Goal: Task Accomplishment & Management: Manage account settings

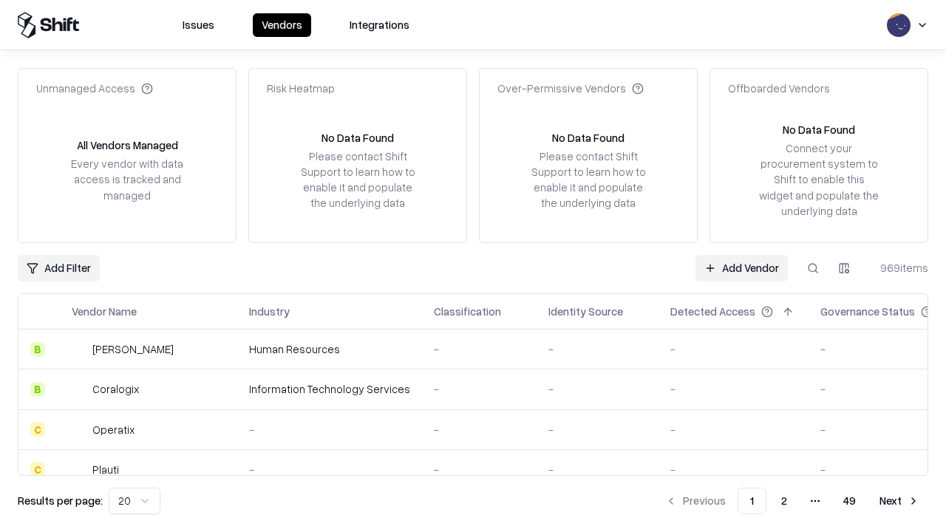
click at [742, 268] on link "Add Vendor" at bounding box center [742, 268] width 92 height 27
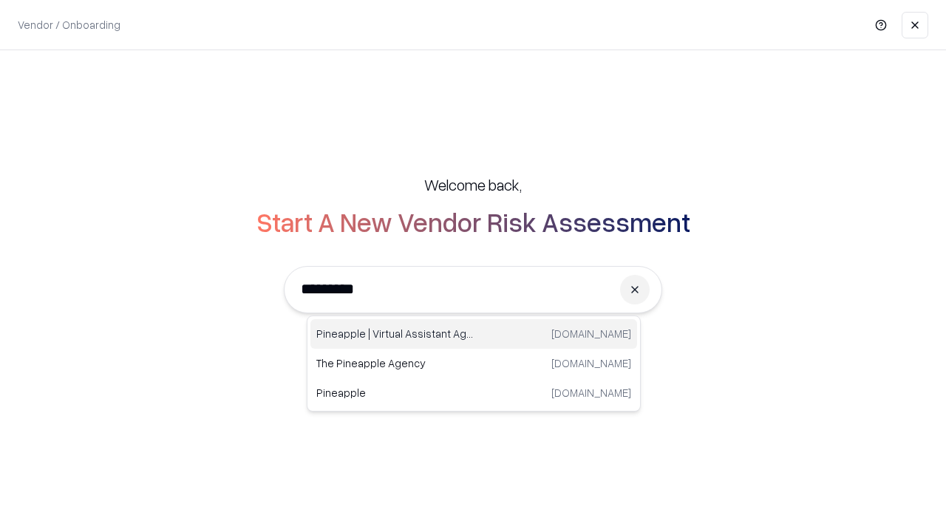
click at [474, 334] on div "Pineapple | Virtual Assistant Agency [DOMAIN_NAME]" at bounding box center [474, 334] width 327 height 30
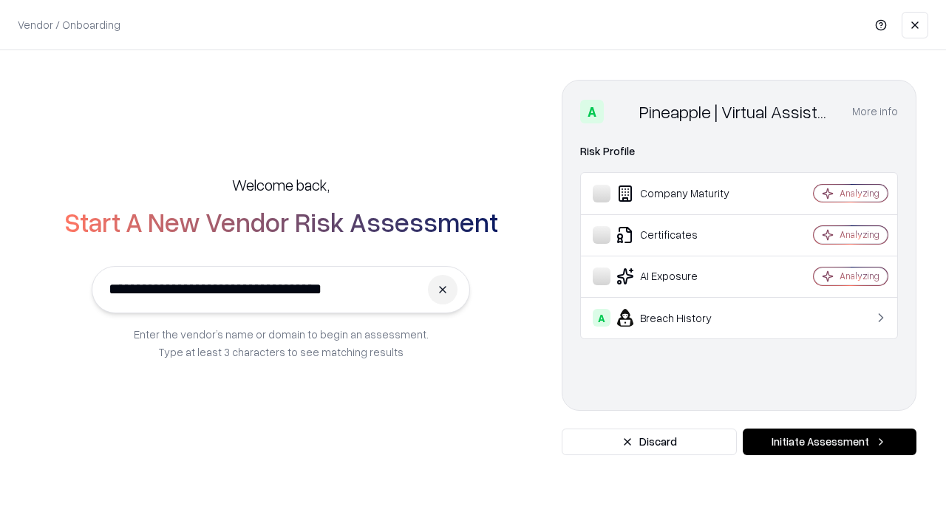
type input "**********"
click at [829, 442] on button "Initiate Assessment" at bounding box center [830, 442] width 174 height 27
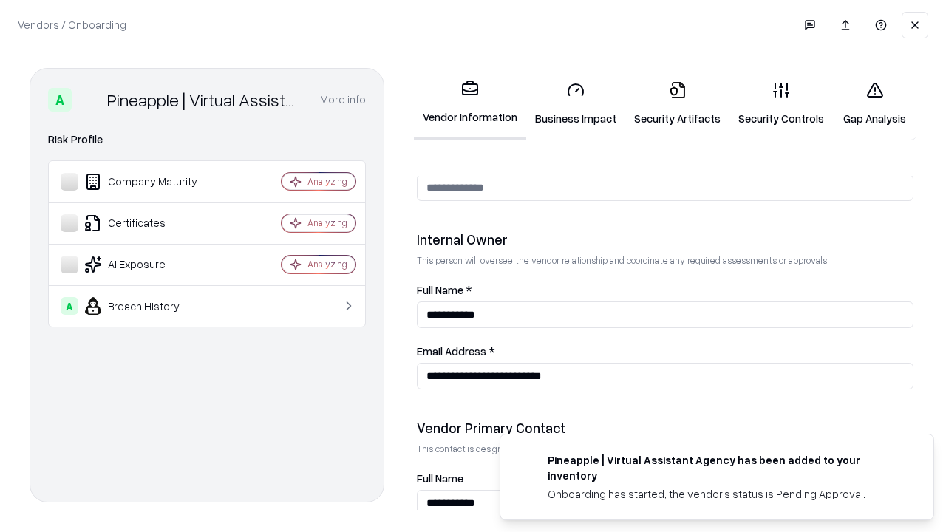
scroll to position [766, 0]
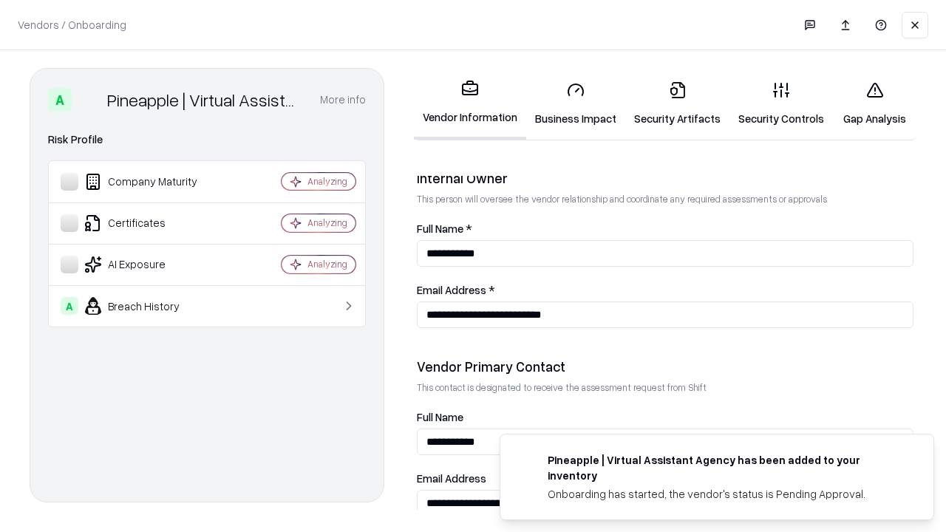
click at [576, 104] on link "Business Impact" at bounding box center [575, 103] width 99 height 69
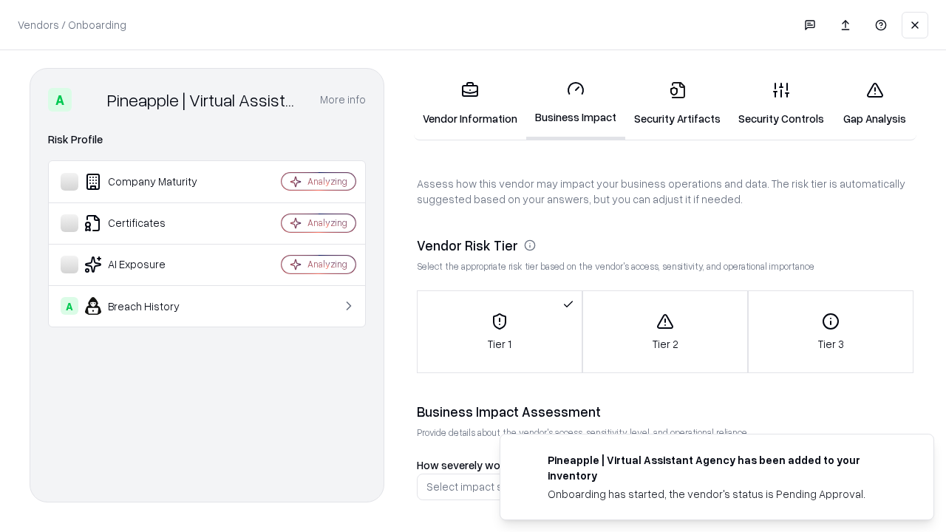
click at [677, 104] on link "Security Artifacts" at bounding box center [677, 103] width 104 height 69
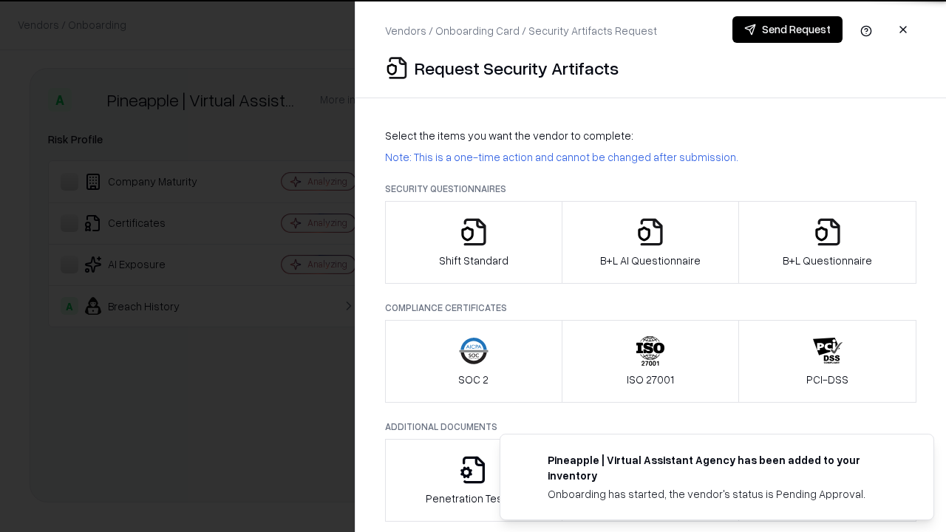
click at [473, 242] on icon "button" at bounding box center [474, 232] width 30 height 30
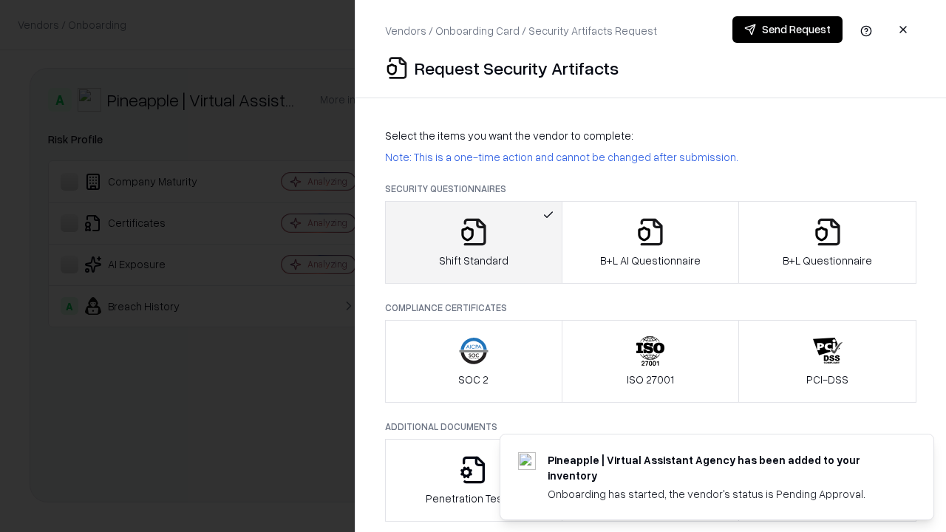
click at [787, 30] on button "Send Request" at bounding box center [788, 29] width 110 height 27
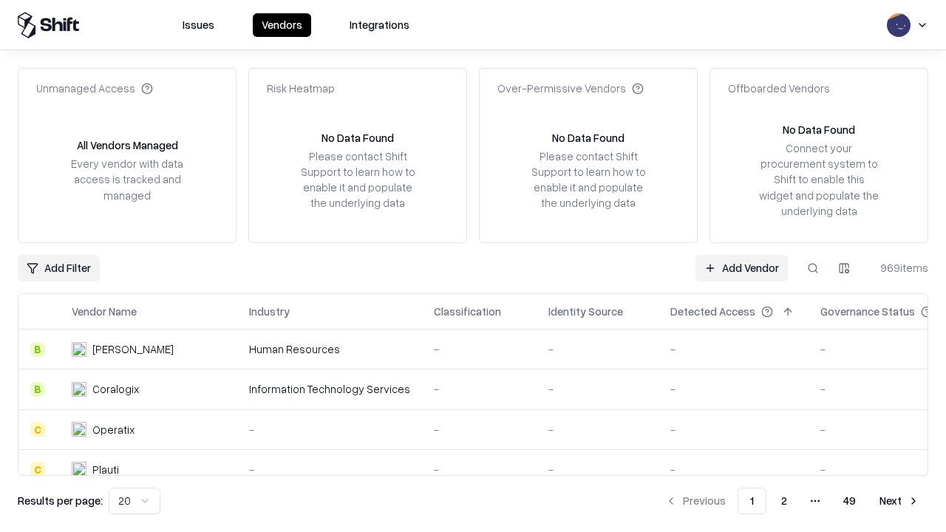
click at [813, 268] on button at bounding box center [813, 268] width 27 height 27
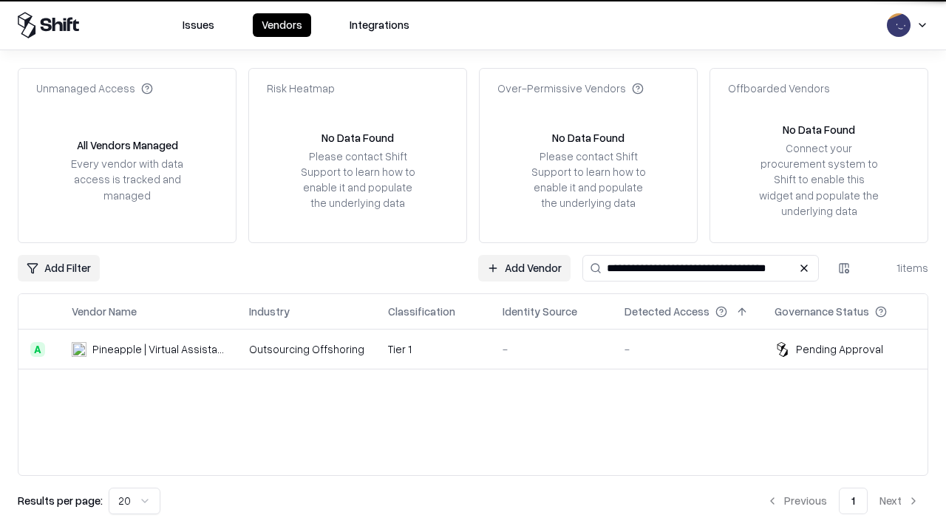
type input "**********"
click at [482, 349] on td "Tier 1" at bounding box center [433, 350] width 115 height 40
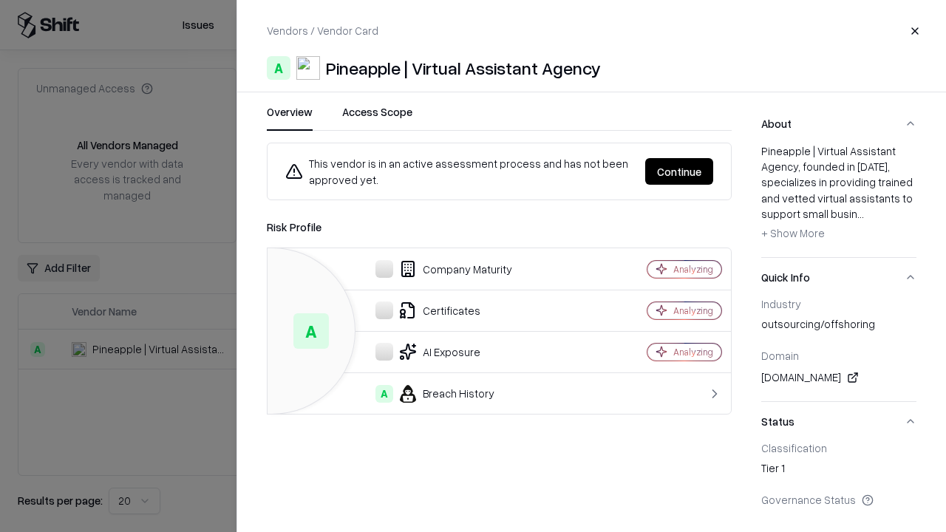
click at [679, 172] on button "Continue" at bounding box center [679, 171] width 68 height 27
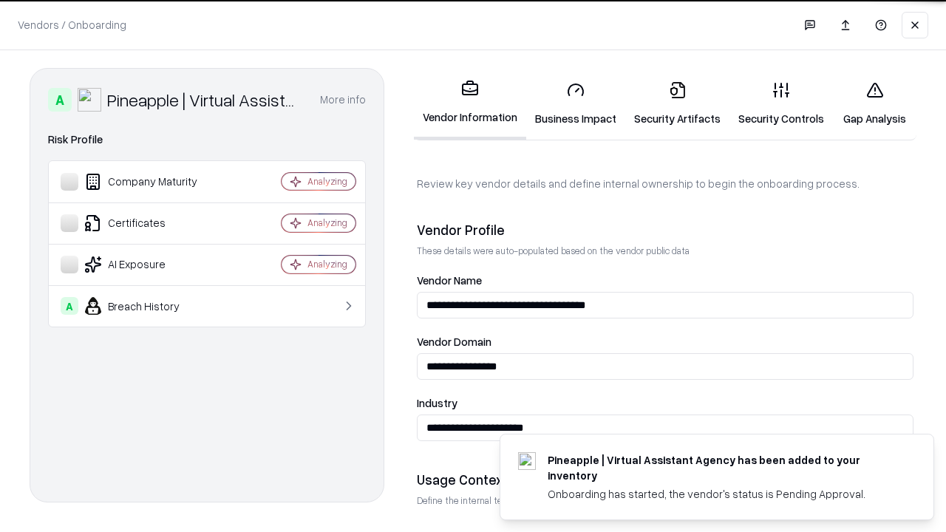
click at [677, 104] on link "Security Artifacts" at bounding box center [677, 103] width 104 height 69
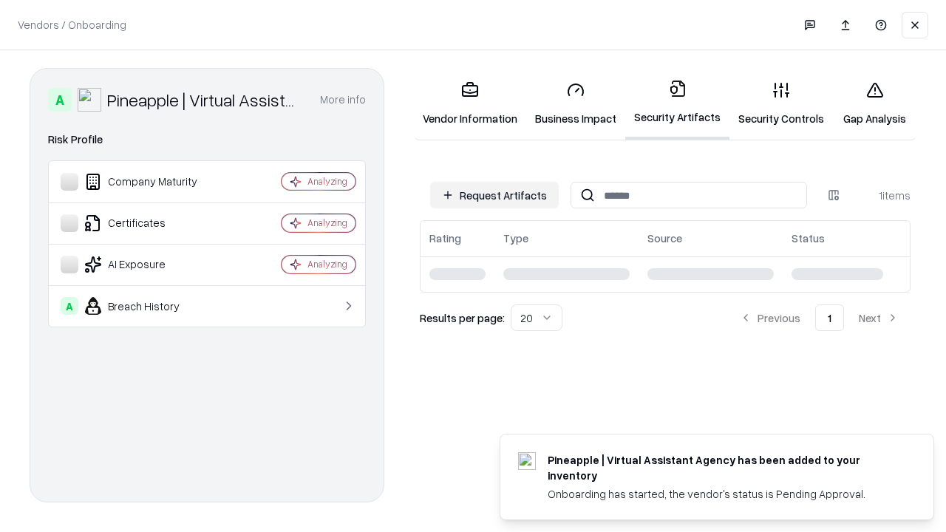
click at [781, 104] on link "Security Controls" at bounding box center [782, 103] width 104 height 69
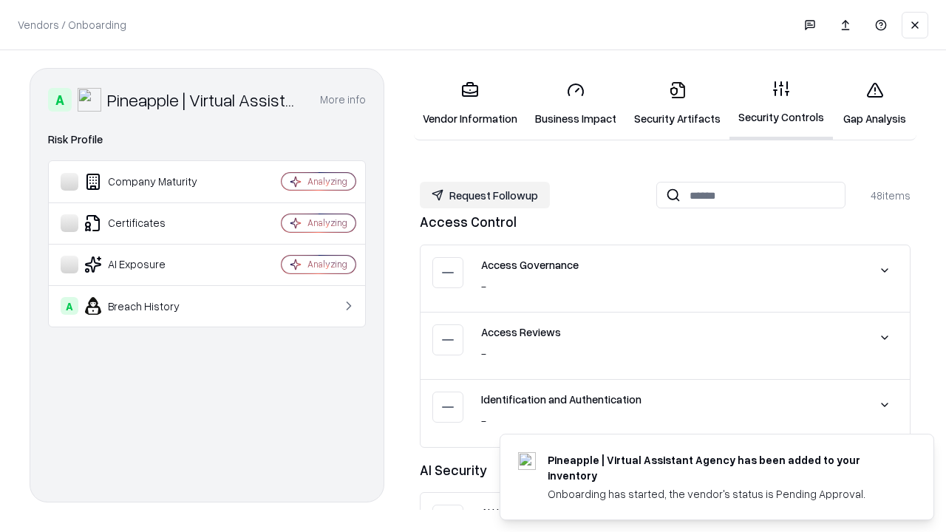
click at [485, 195] on button "Request Followup" at bounding box center [485, 195] width 130 height 27
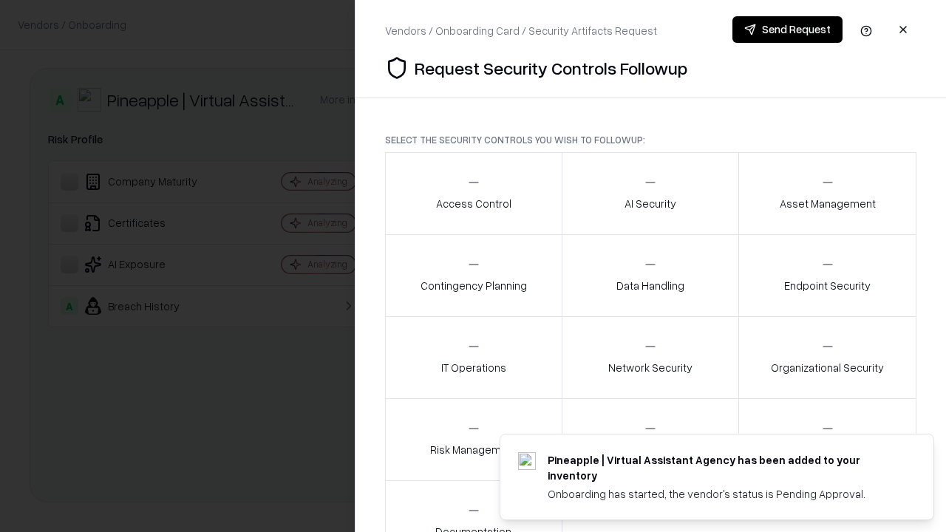
click at [473, 194] on div "Access Control" at bounding box center [473, 193] width 75 height 36
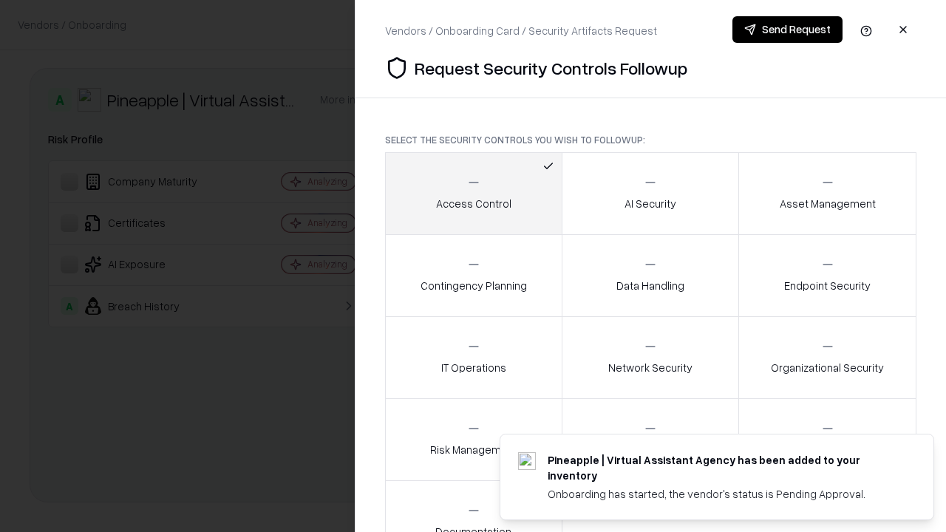
click at [787, 30] on button "Send Request" at bounding box center [788, 29] width 110 height 27
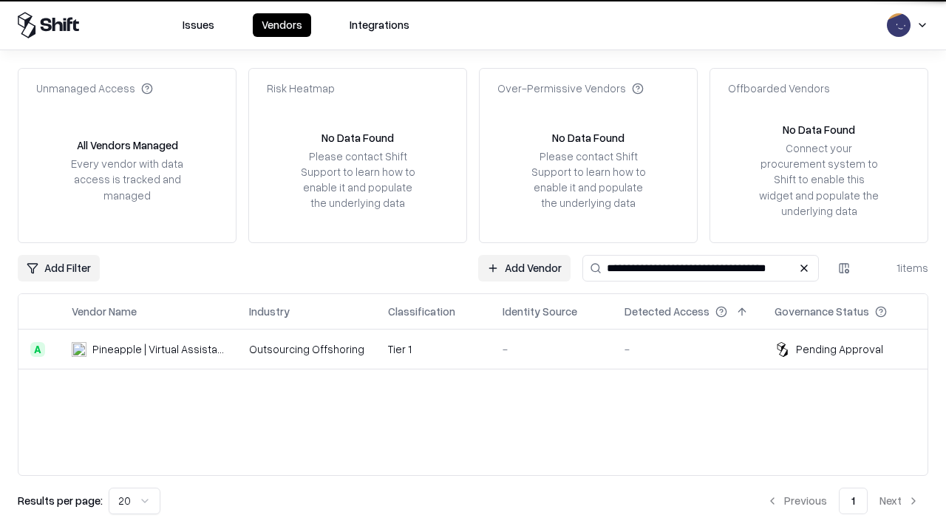
type input "**********"
click at [482, 349] on td "Tier 1" at bounding box center [433, 350] width 115 height 40
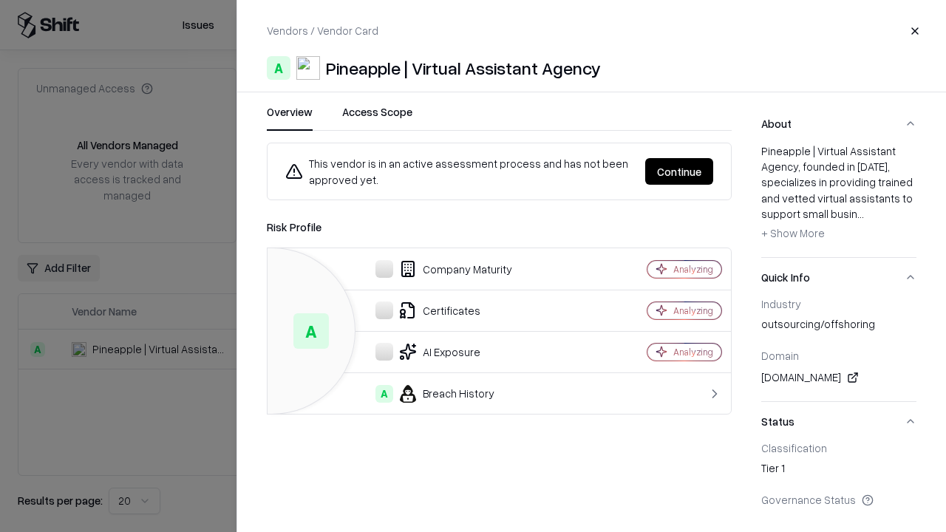
click at [679, 172] on button "Continue" at bounding box center [679, 171] width 68 height 27
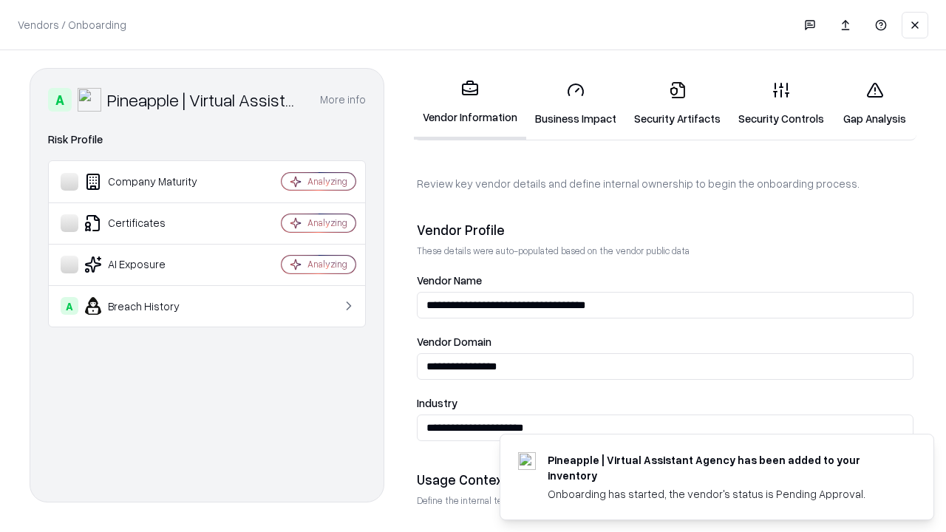
click at [875, 104] on link "Gap Analysis" at bounding box center [875, 103] width 84 height 69
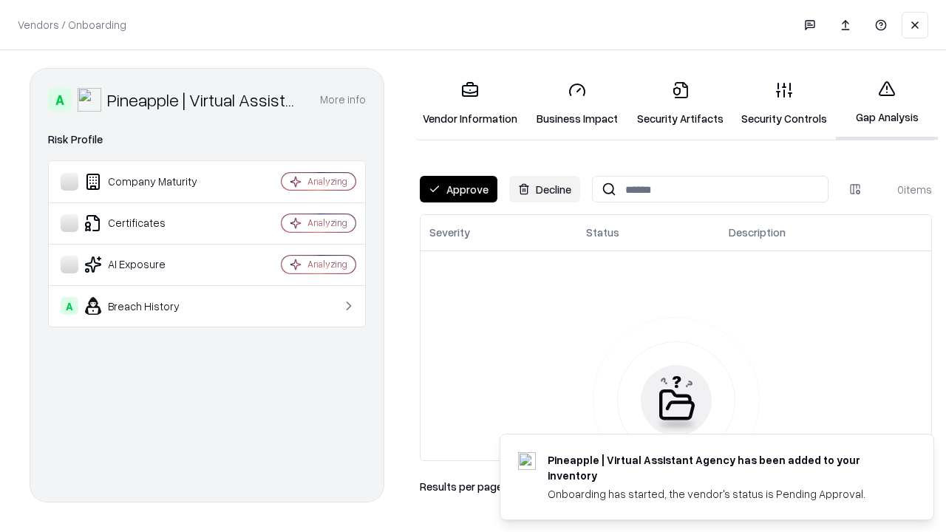
click at [458, 189] on button "Approve" at bounding box center [459, 189] width 78 height 27
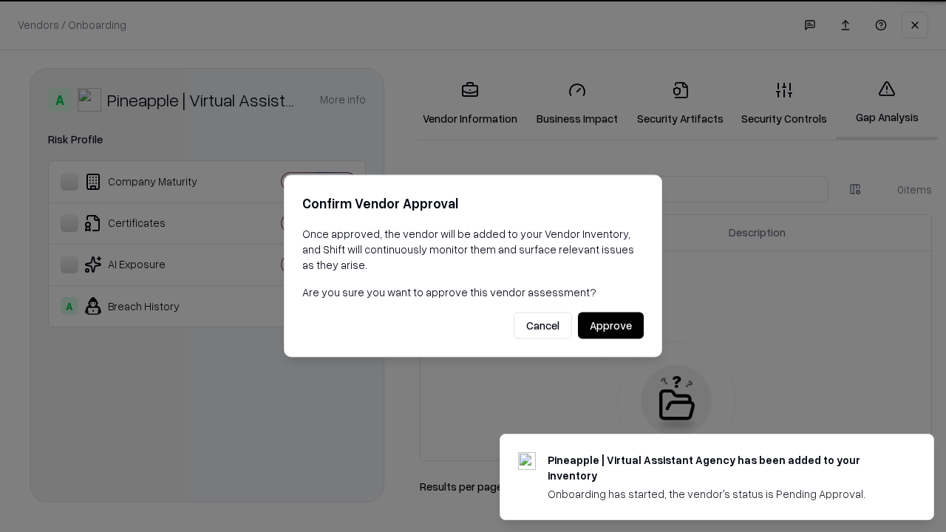
click at [611, 325] on button "Approve" at bounding box center [611, 326] width 66 height 27
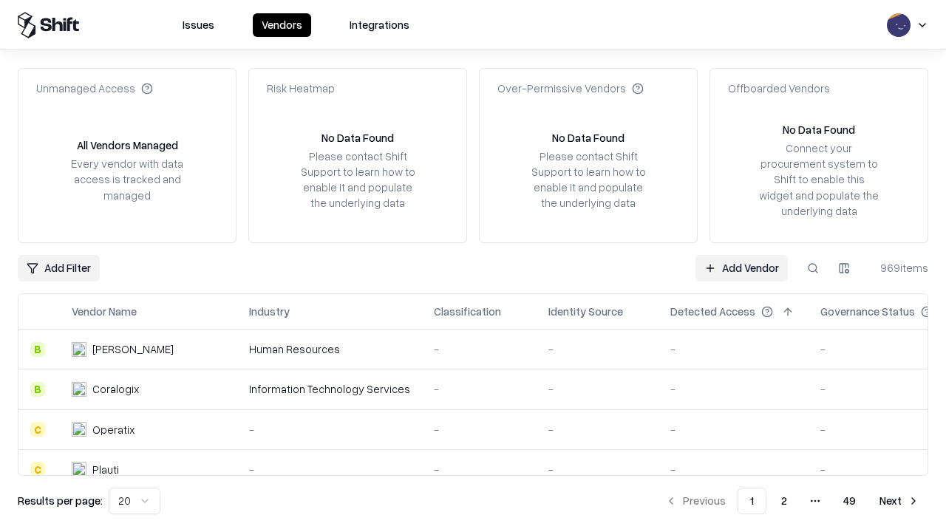
type input "**********"
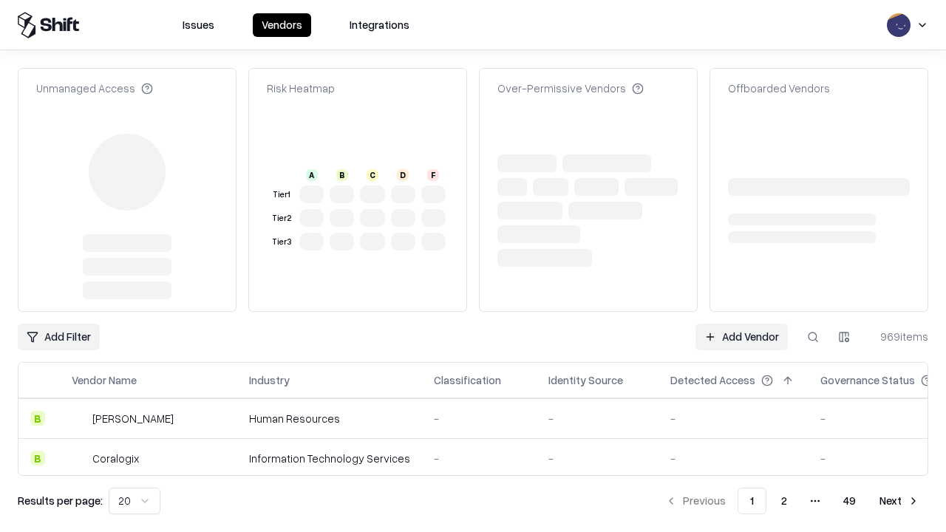
click at [742, 324] on link "Add Vendor" at bounding box center [742, 337] width 92 height 27
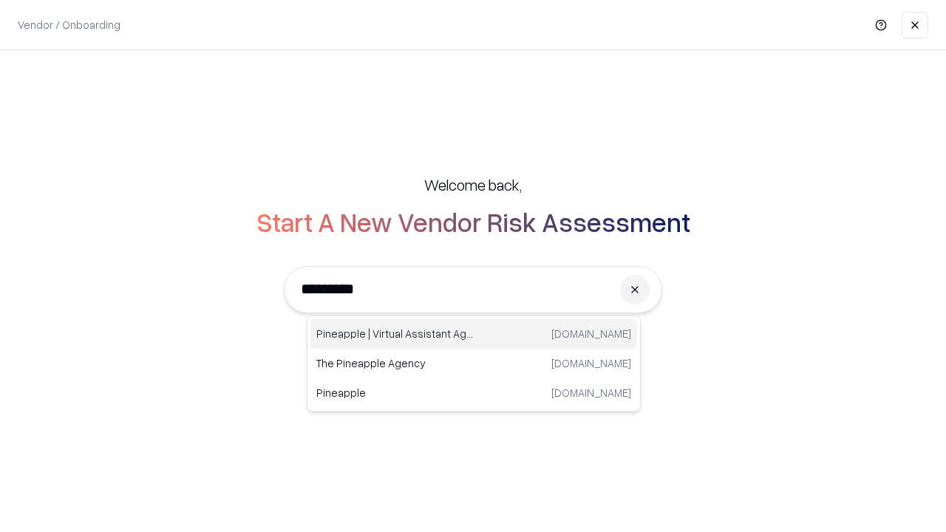
click at [474, 334] on div "Pineapple | Virtual Assistant Agency trypineapple.com" at bounding box center [474, 334] width 327 height 30
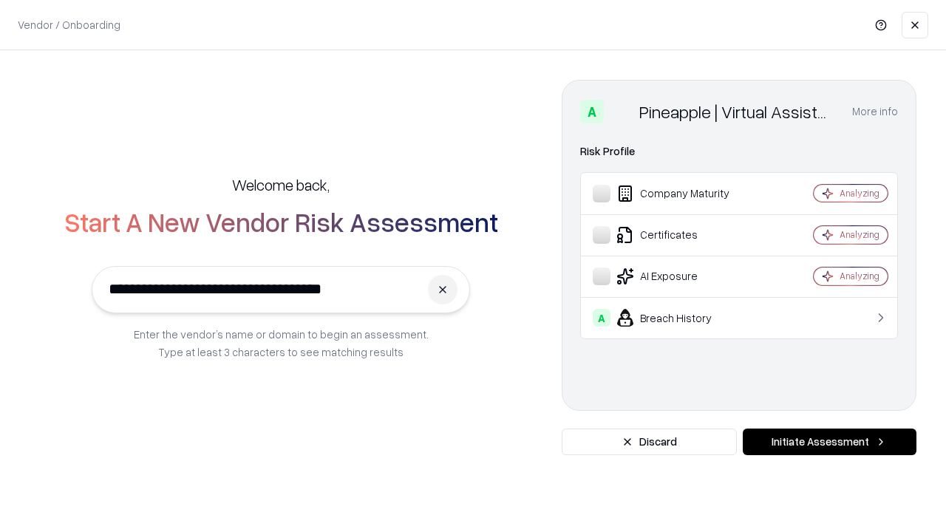
type input "**********"
click at [829, 442] on button "Initiate Assessment" at bounding box center [830, 442] width 174 height 27
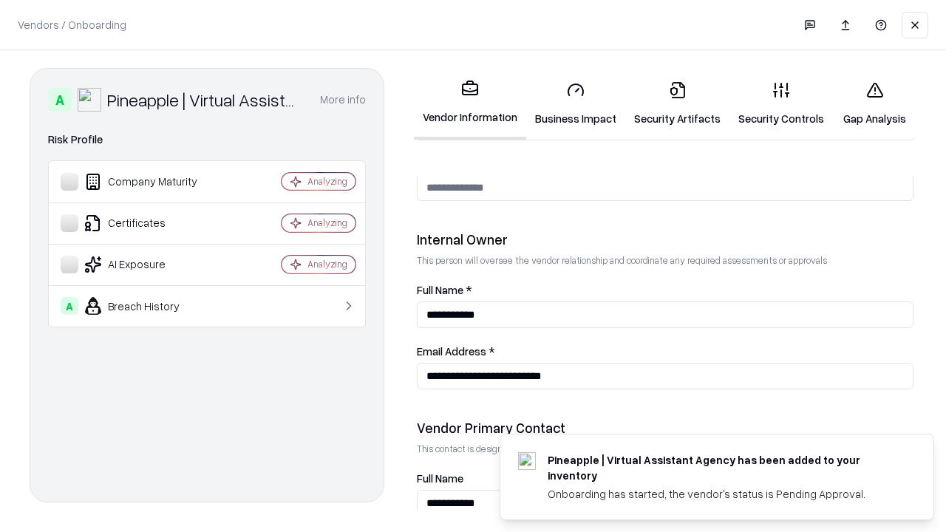
scroll to position [766, 0]
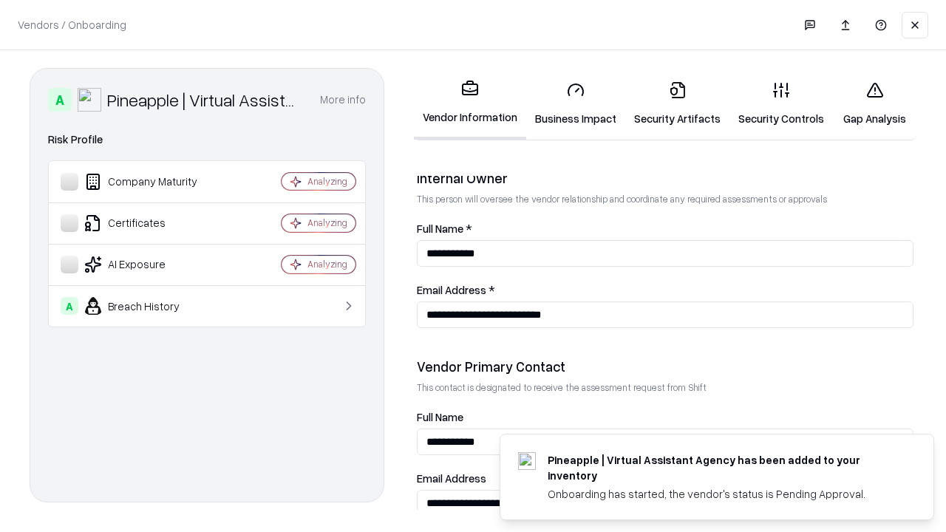
click at [875, 104] on link "Gap Analysis" at bounding box center [875, 103] width 84 height 69
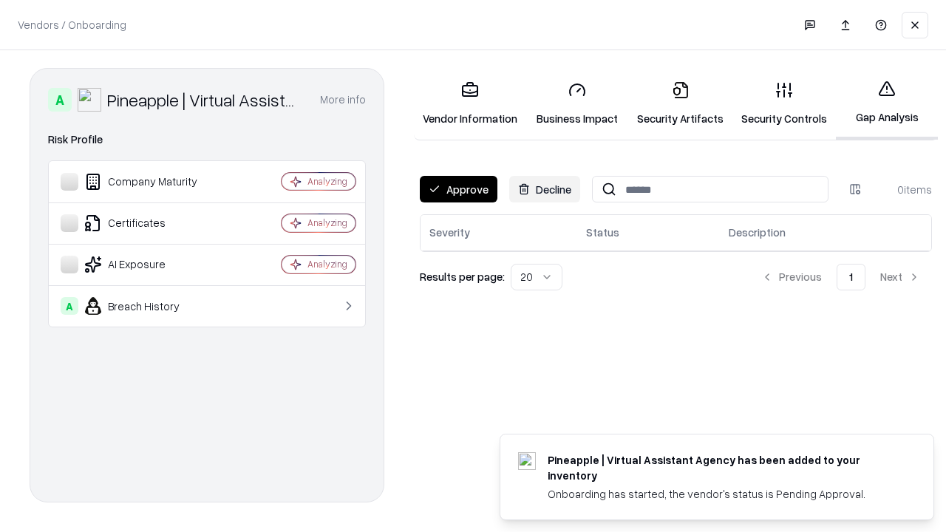
click at [458, 189] on button "Approve" at bounding box center [459, 189] width 78 height 27
